Goal: Transaction & Acquisition: Subscribe to service/newsletter

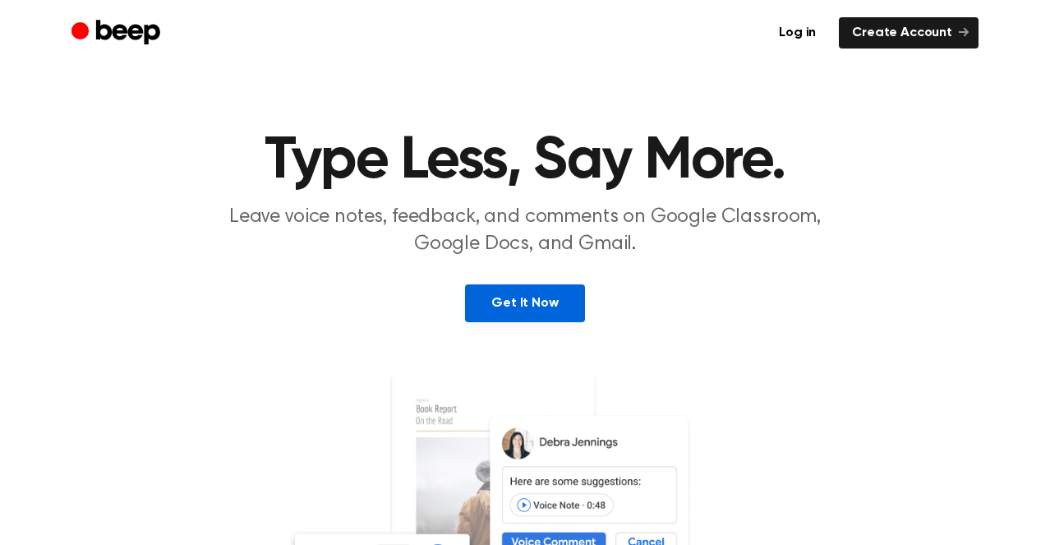
click at [504, 300] on link "Get It Now" at bounding box center [524, 303] width 119 height 38
click at [774, 227] on p "Leave voice notes, feedback, and comments on Google Classroom, Google Docs, and…" at bounding box center [524, 231] width 631 height 54
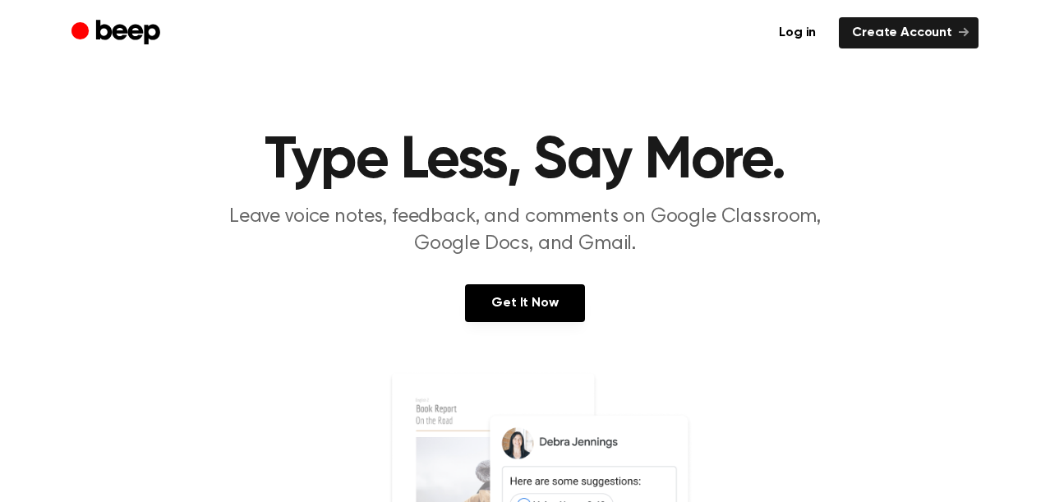
click at [758, 140] on h1 "Type Less, Say More." at bounding box center [524, 160] width 841 height 59
click at [272, 266] on section "Type Less, Say More. Leave voice notes, feedback, and comments on Google Classr…" at bounding box center [525, 443] width 1010 height 625
click at [420, 160] on h1 "Type Less, Say More." at bounding box center [524, 160] width 841 height 59
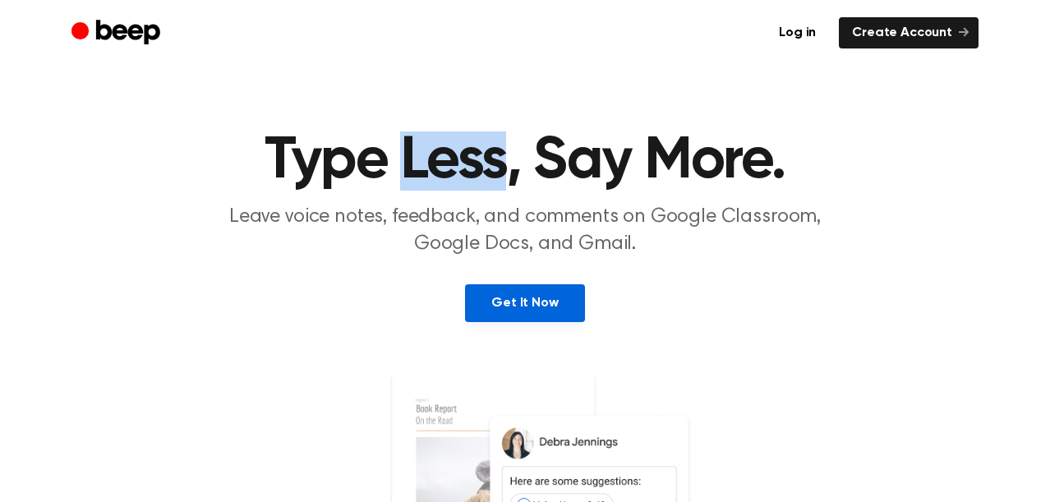
click at [546, 315] on link "Get It Now" at bounding box center [524, 303] width 119 height 38
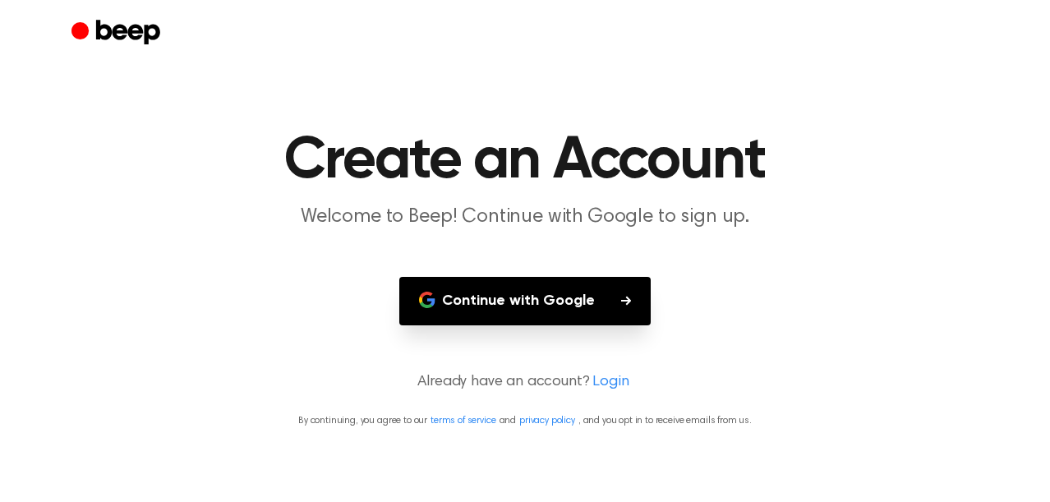
click at [551, 301] on button "Continue with Google" at bounding box center [524, 301] width 251 height 48
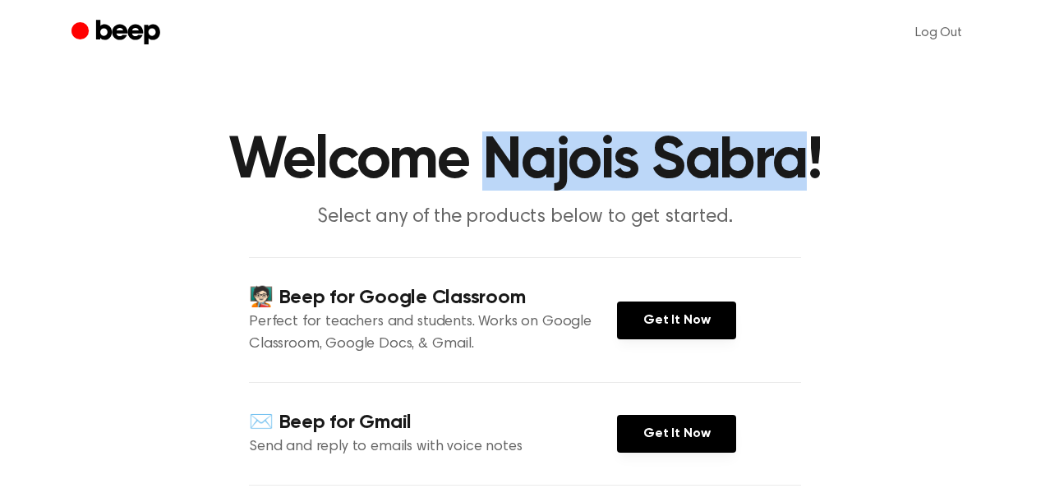
drag, startPoint x: 494, startPoint y: 160, endPoint x: 792, endPoint y: 178, distance: 298.7
click at [794, 180] on h1 "Welcome Najois Sabra!" at bounding box center [524, 160] width 841 height 59
click at [672, 319] on link "Get It Now" at bounding box center [676, 320] width 119 height 38
click at [358, 177] on h1 "Welcome Najois Sabra!" at bounding box center [524, 160] width 841 height 59
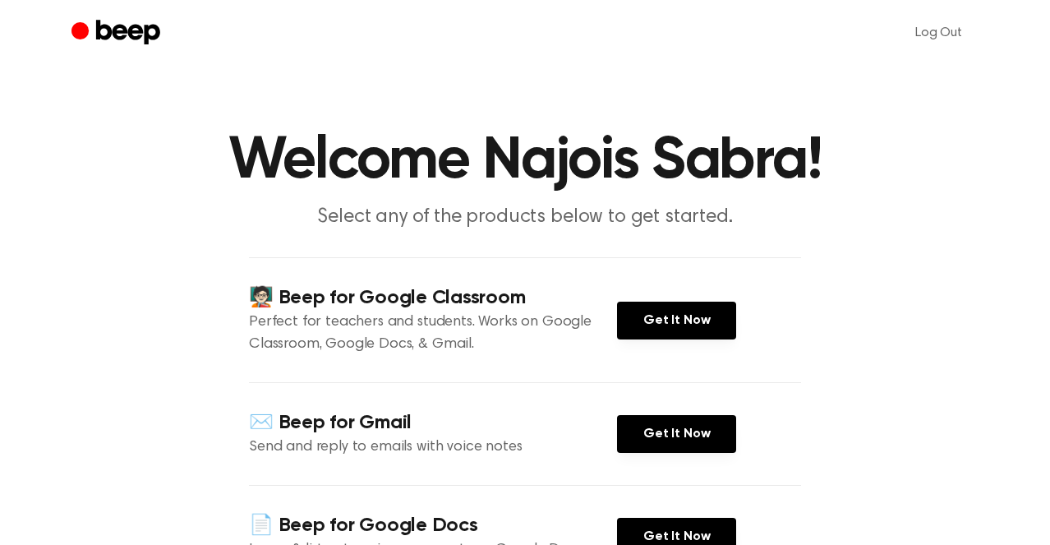
click at [129, 38] on icon "Beep" at bounding box center [117, 33] width 93 height 32
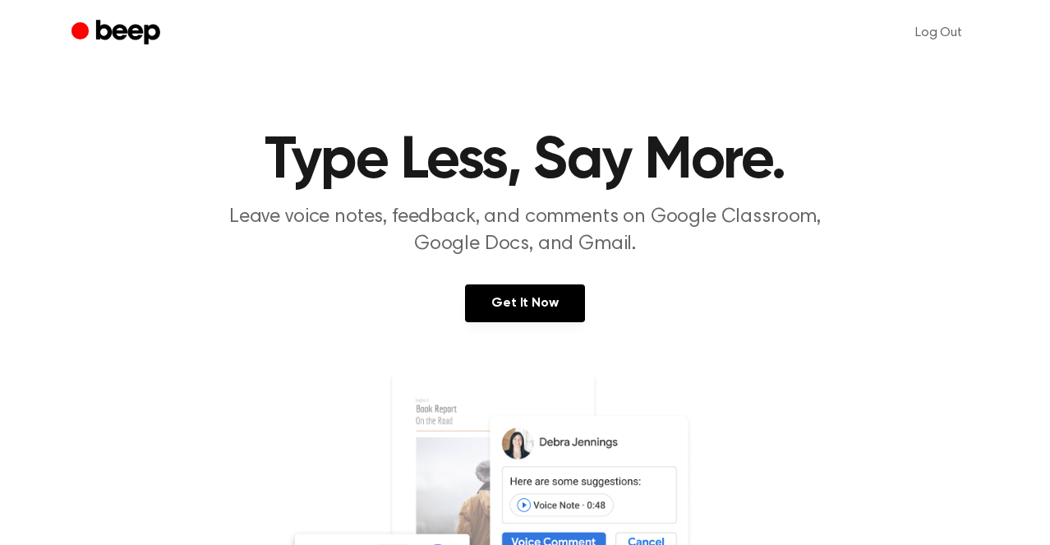
click at [228, 292] on div "Get It Now" at bounding box center [525, 319] width 1010 height 71
